Goal: Check status: Check status

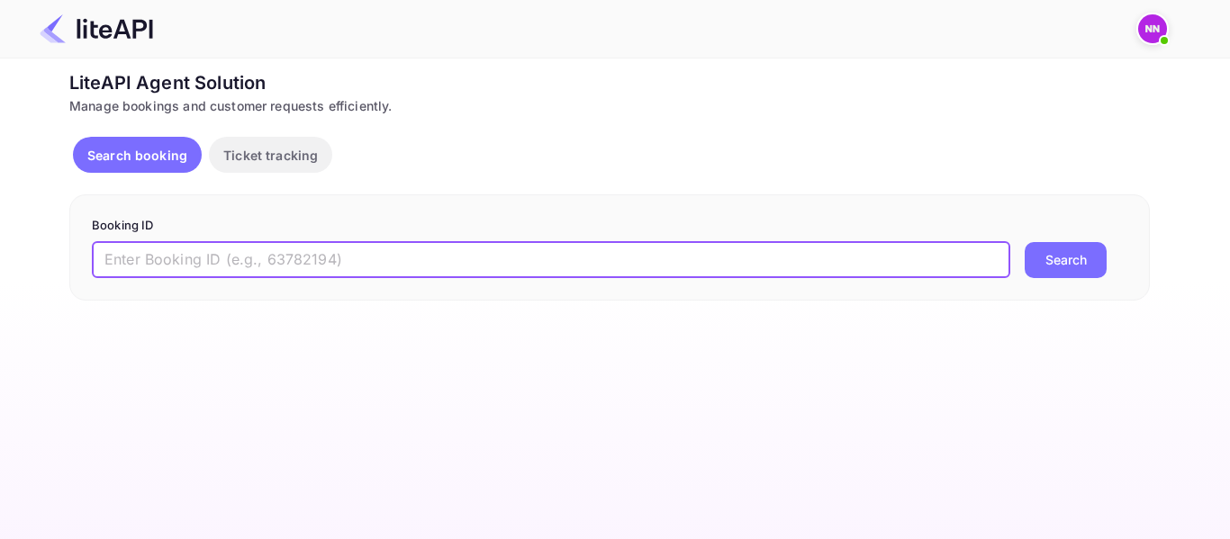
click at [412, 249] on input "text" at bounding box center [551, 260] width 919 height 36
paste input "9098465"
type input "9098465"
click at [1064, 268] on button "Search" at bounding box center [1066, 260] width 82 height 36
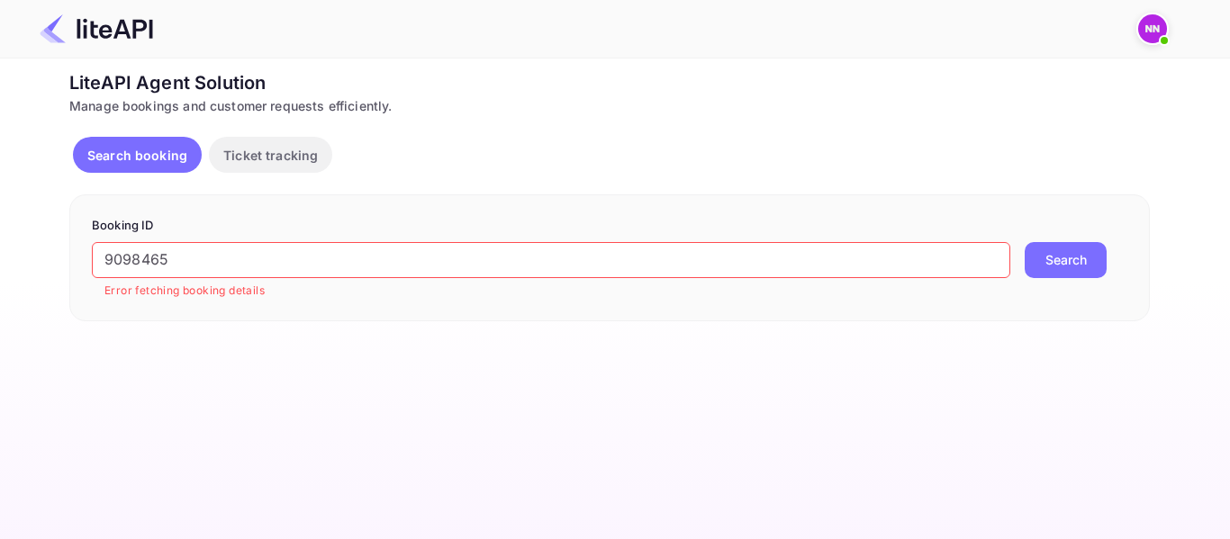
click at [451, 252] on input "9098465" at bounding box center [551, 260] width 919 height 36
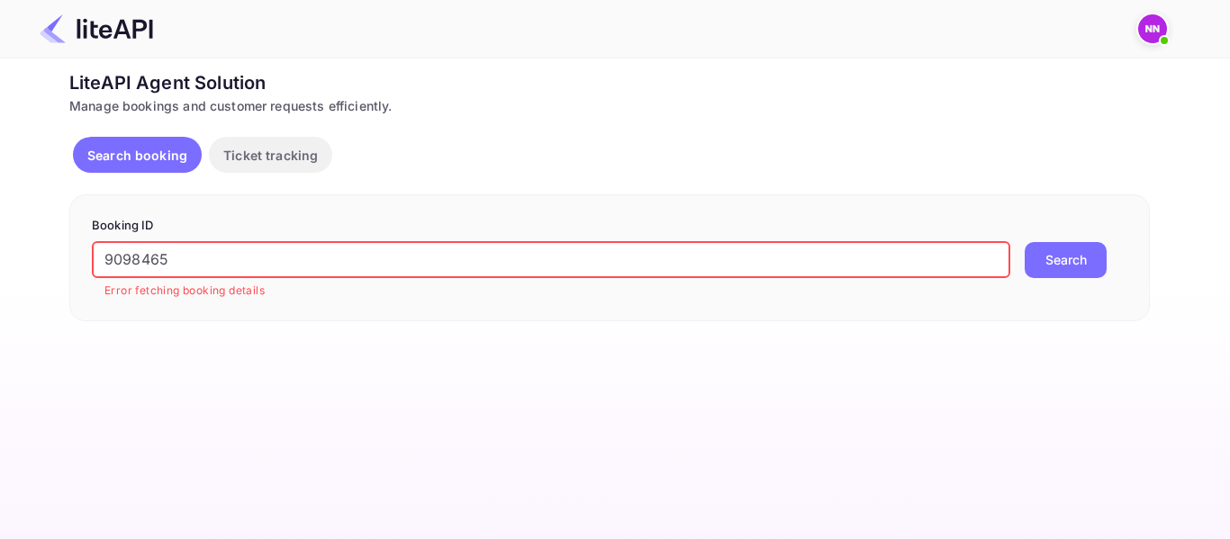
click at [1025, 242] on button "Search" at bounding box center [1066, 260] width 82 height 36
click at [266, 144] on button "Ticket tracking" at bounding box center [270, 155] width 123 height 36
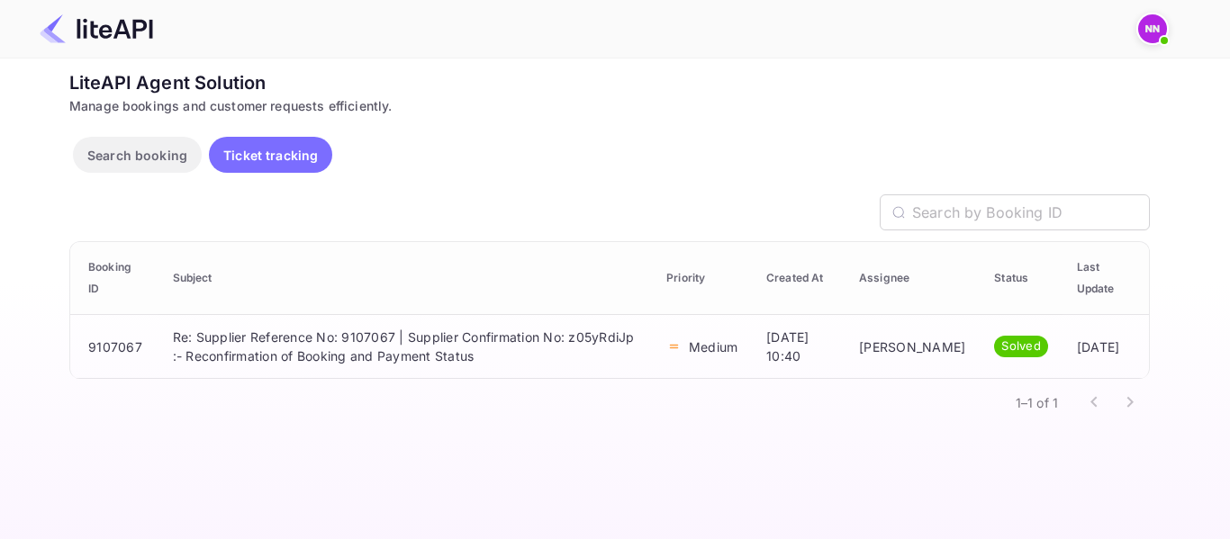
click at [170, 151] on p "Search booking" at bounding box center [137, 155] width 100 height 19
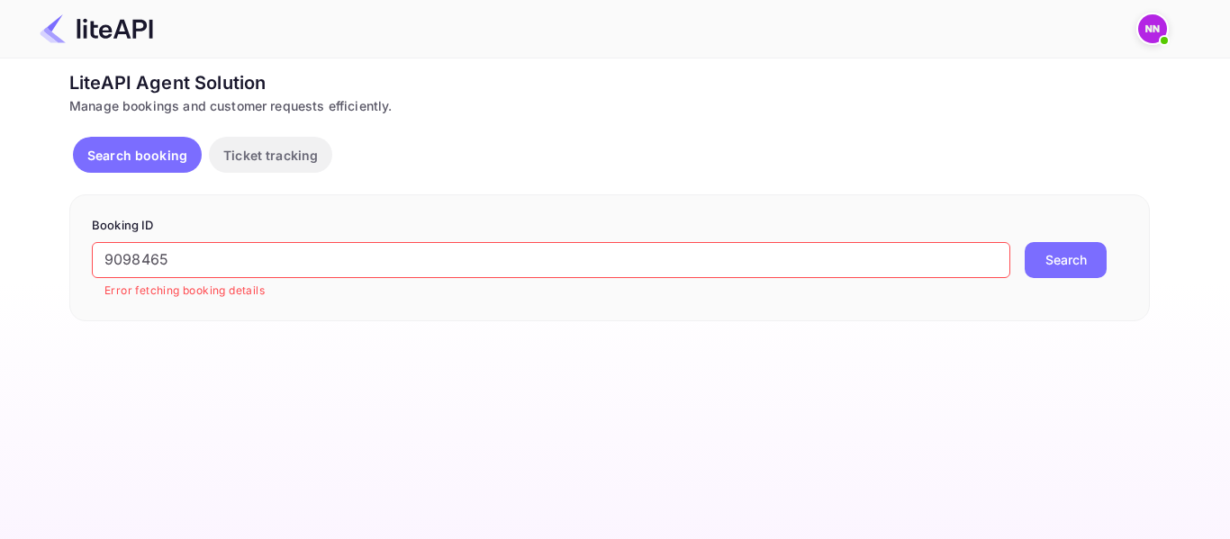
click at [245, 262] on input "9098465" at bounding box center [551, 260] width 919 height 36
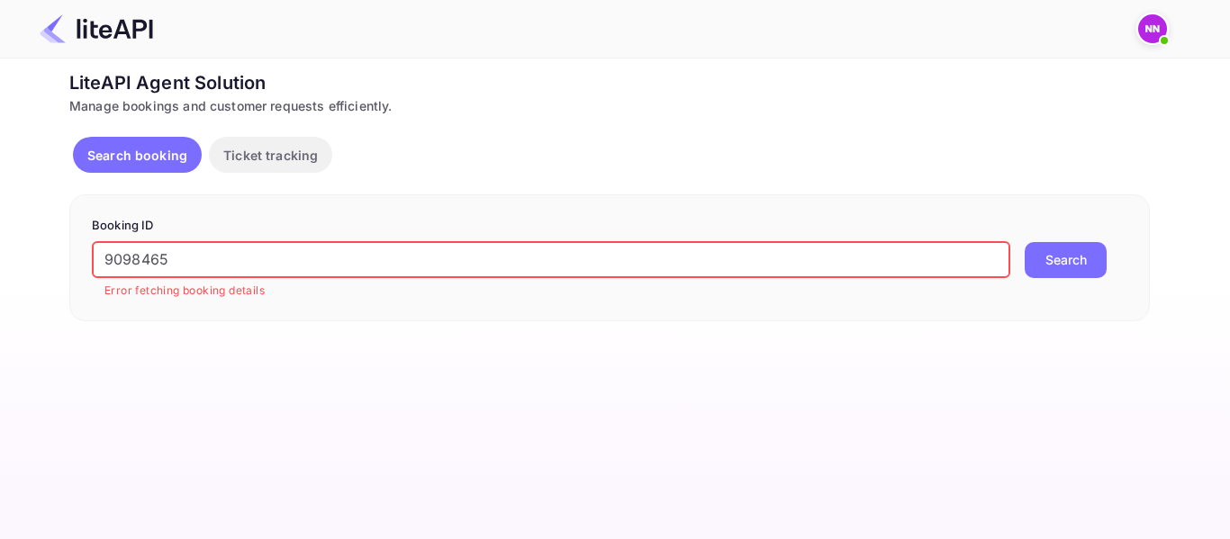
click at [617, 259] on input "9098465" at bounding box center [551, 260] width 919 height 36
paste input "101804"
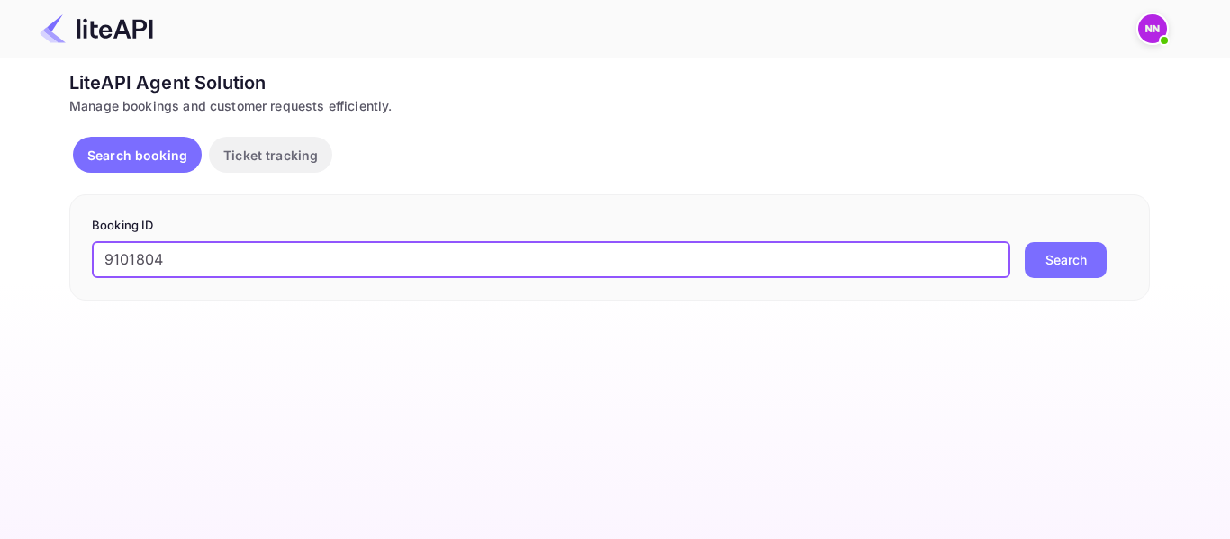
type input "9101804"
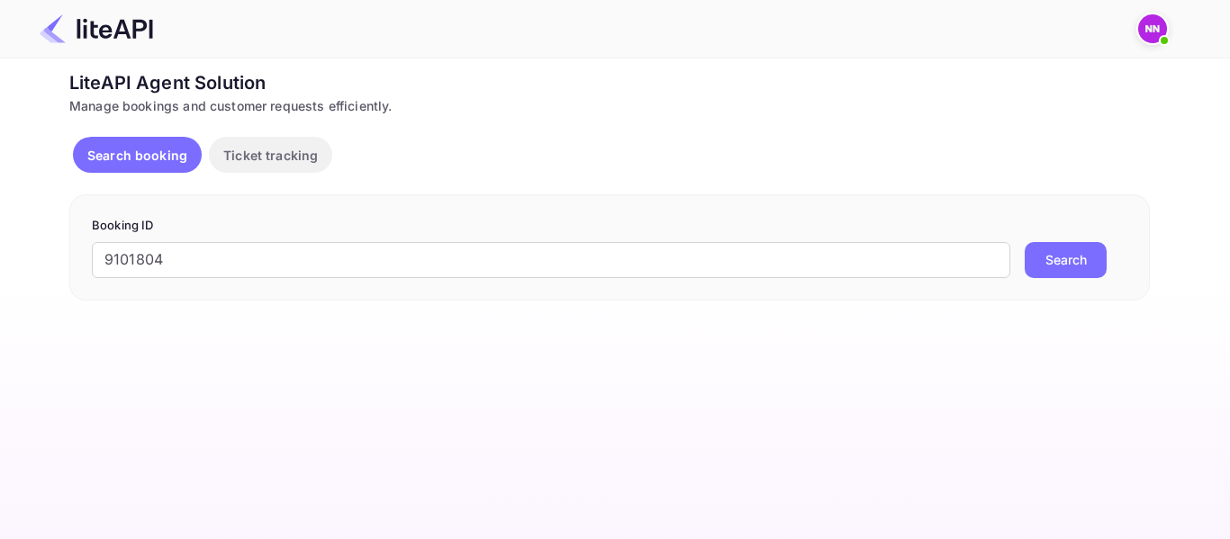
click at [1060, 248] on button "Search" at bounding box center [1066, 260] width 82 height 36
click at [1150, 35] on img at bounding box center [1152, 28] width 29 height 29
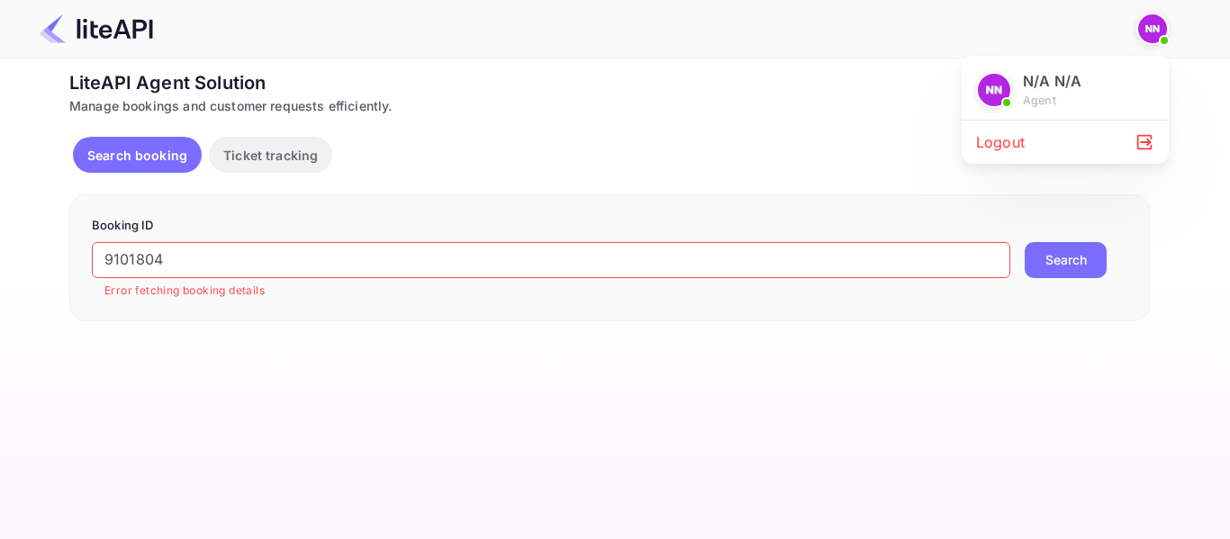
click at [999, 86] on img at bounding box center [994, 90] width 32 height 32
click at [691, 100] on div at bounding box center [615, 269] width 1230 height 539
